Goal: Check status: Check status

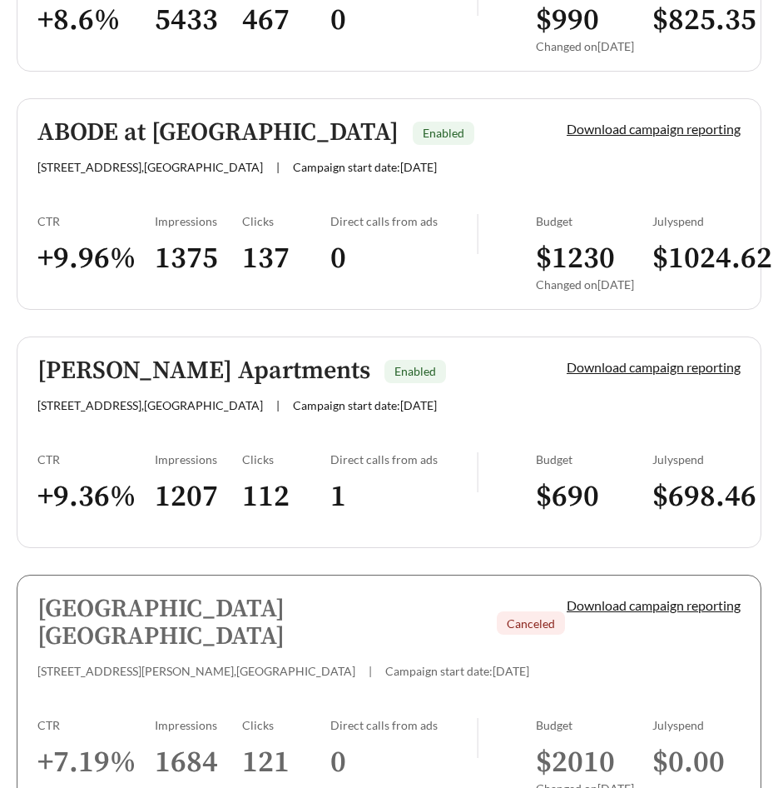
scroll to position [1582, 0]
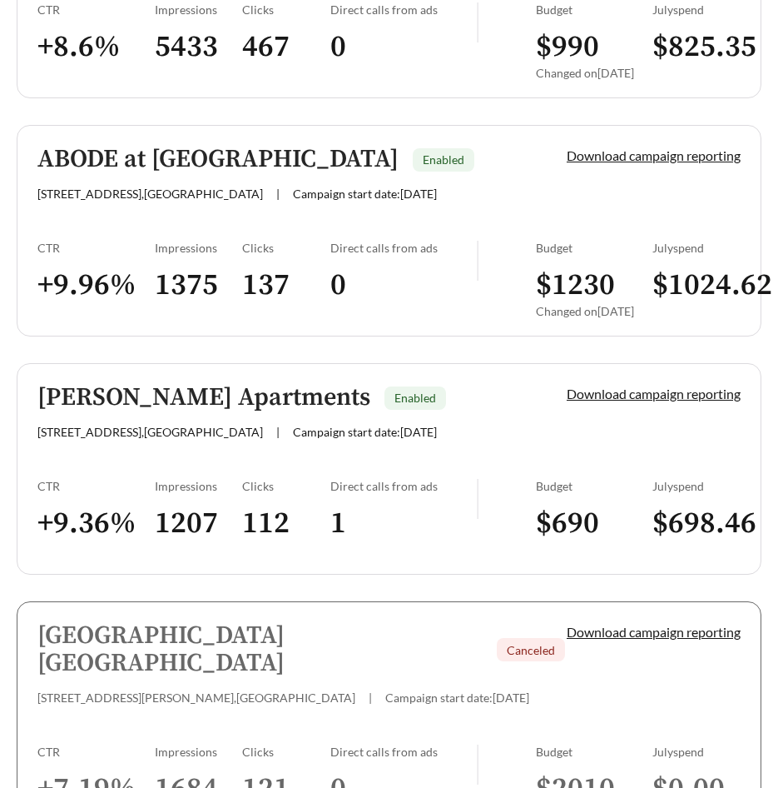
click at [311, 356] on h5 "[PERSON_NAME] Apartments" at bounding box center [203, 397] width 333 height 27
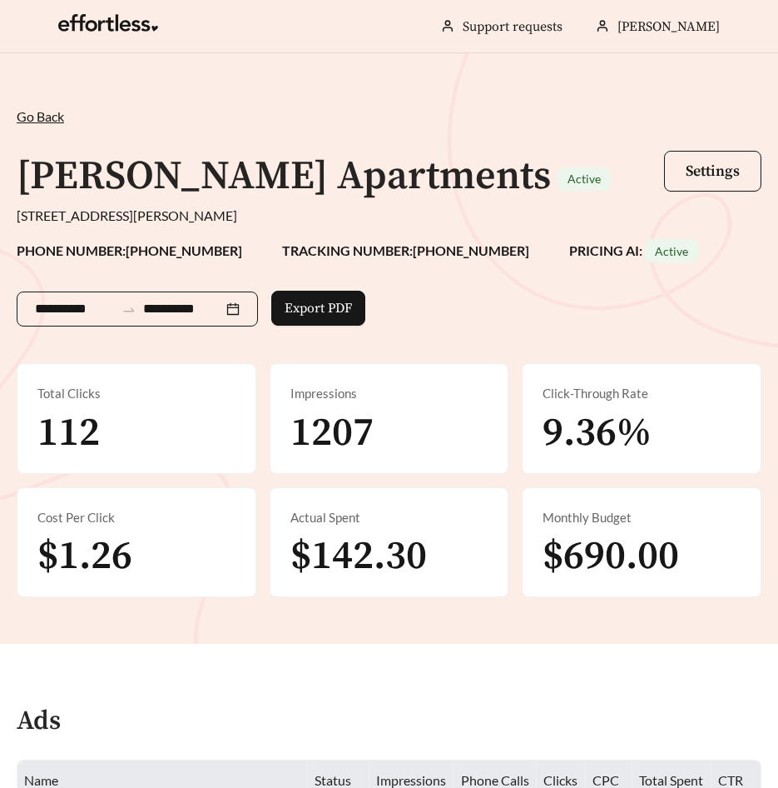
click at [250, 306] on div "**********" at bounding box center [137, 308] width 241 height 35
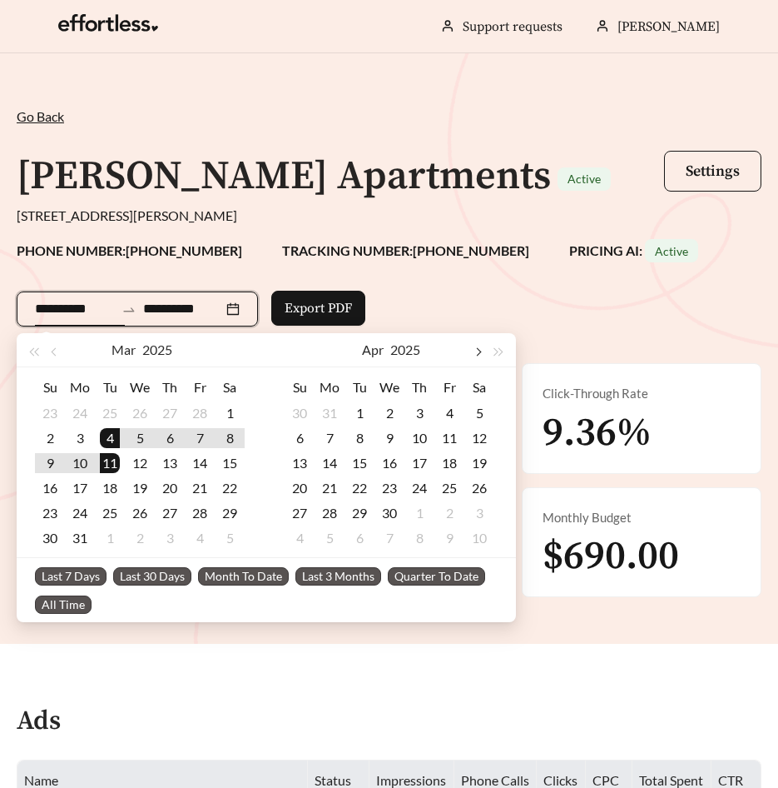
click at [475, 349] on button "button" at bounding box center [478, 349] width 22 height 33
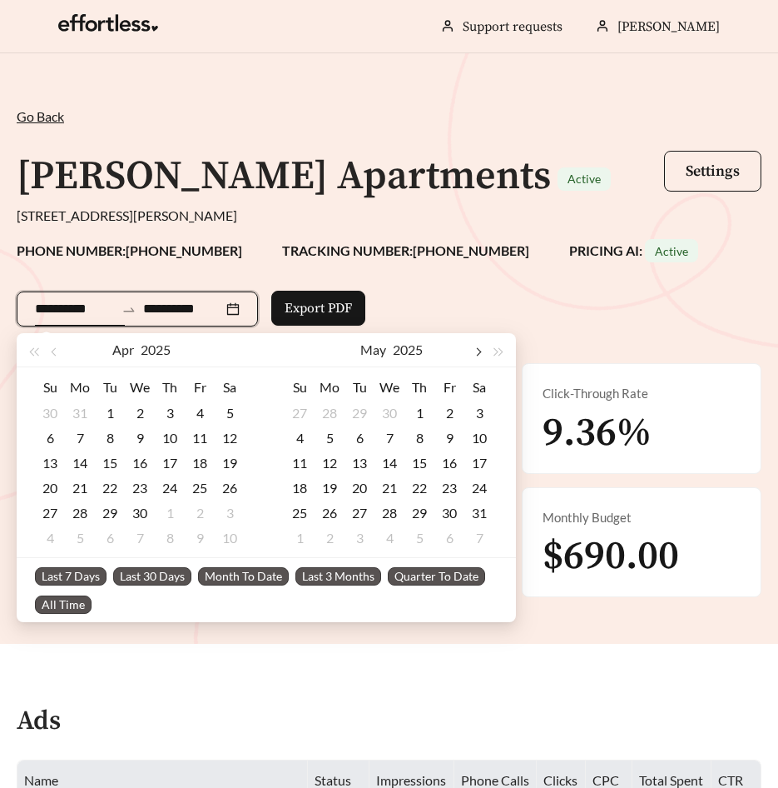
click at [475, 351] on span "button" at bounding box center [478, 352] width 8 height 8
click at [475, 353] on span "button" at bounding box center [478, 352] width 8 height 8
type input "**********"
click at [449, 356] on div "1" at bounding box center [450, 413] width 20 height 20
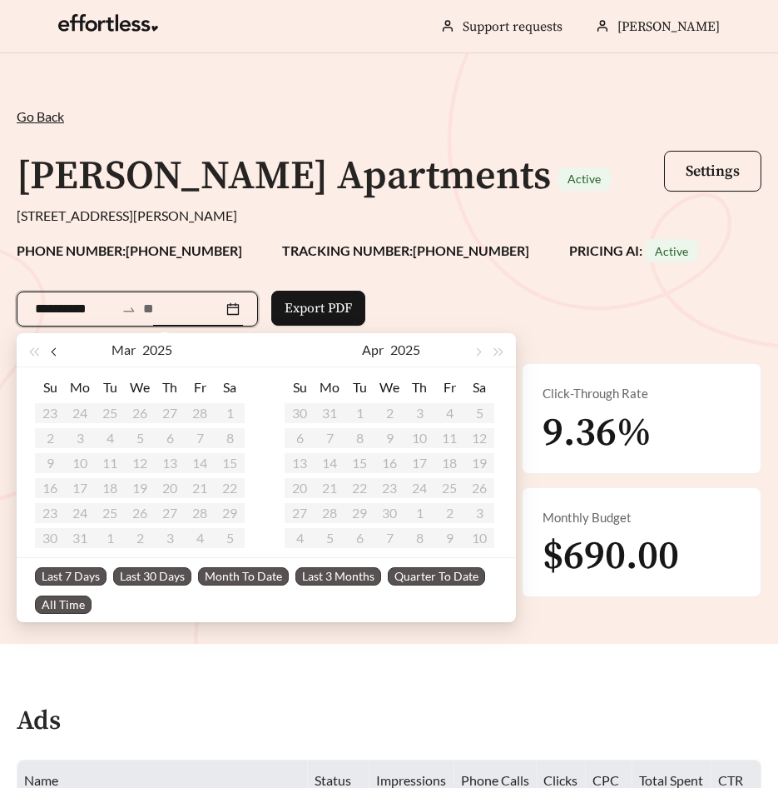
click at [52, 356] on button "button" at bounding box center [56, 349] width 22 height 33
click at [482, 353] on button "button" at bounding box center [478, 349] width 22 height 33
click at [166, 302] on input at bounding box center [183, 309] width 80 height 20
click at [482, 351] on button "button" at bounding box center [478, 349] width 22 height 33
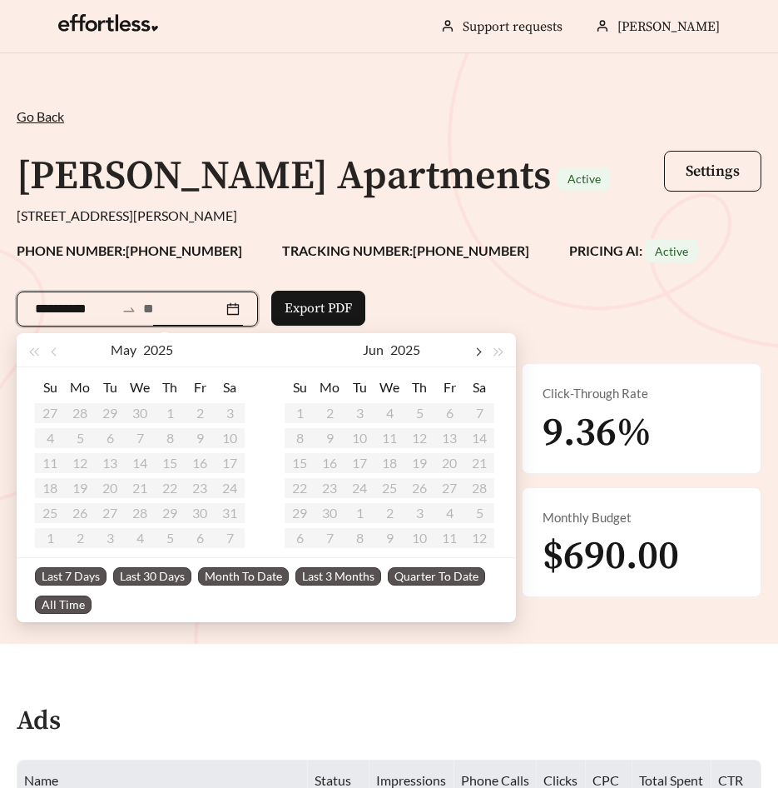
click at [482, 351] on button "button" at bounding box center [478, 349] width 22 height 33
type input "**********"
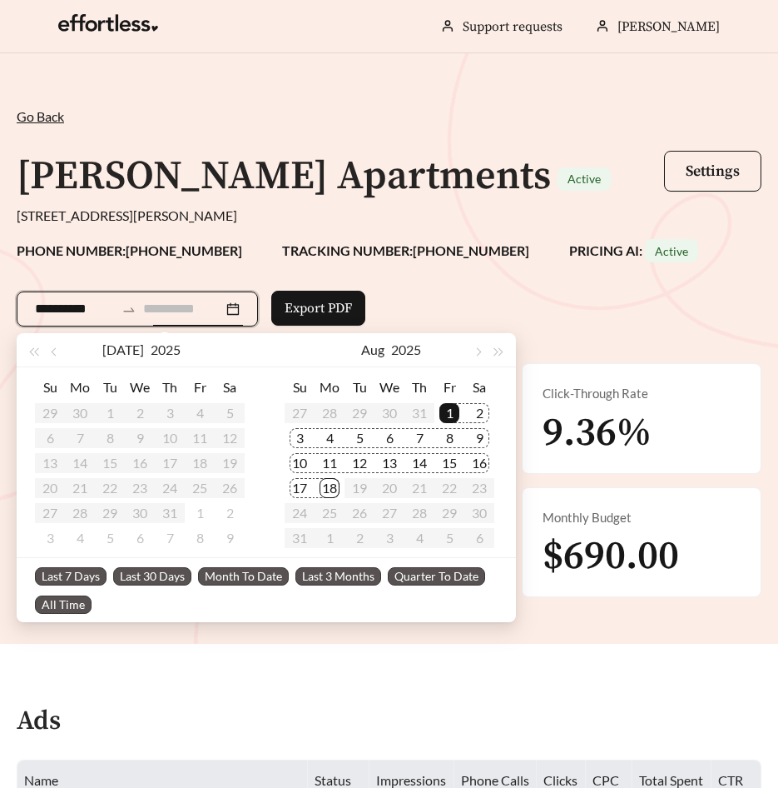
click at [328, 356] on div "18" at bounding box center [330, 488] width 20 height 20
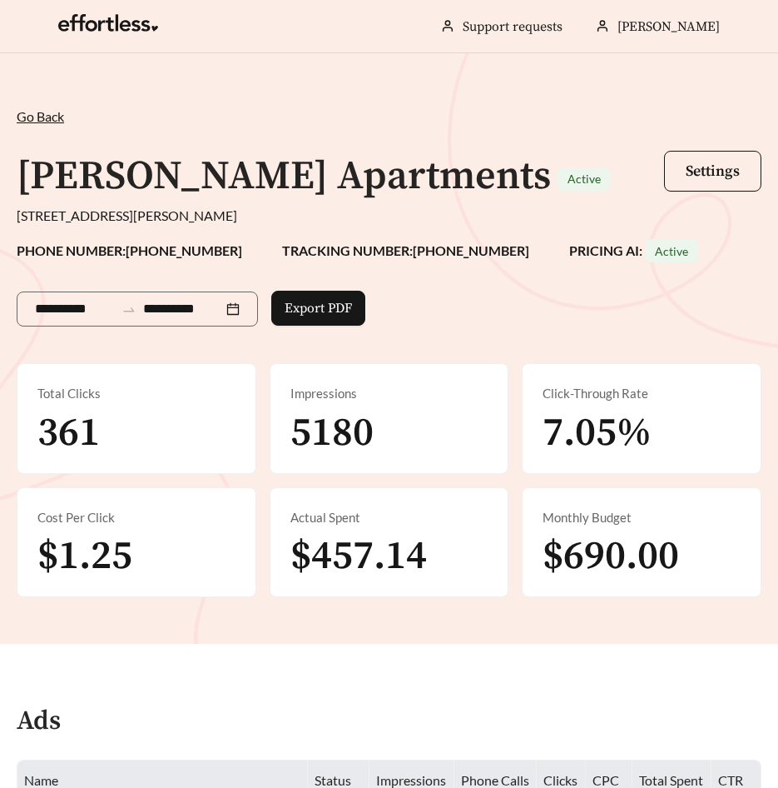
click at [67, 356] on span "361" at bounding box center [68, 433] width 62 height 50
